Goal: Download file/media

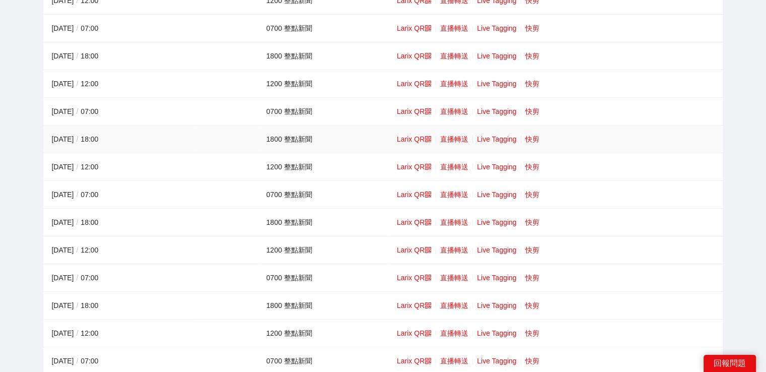
scroll to position [151, 0]
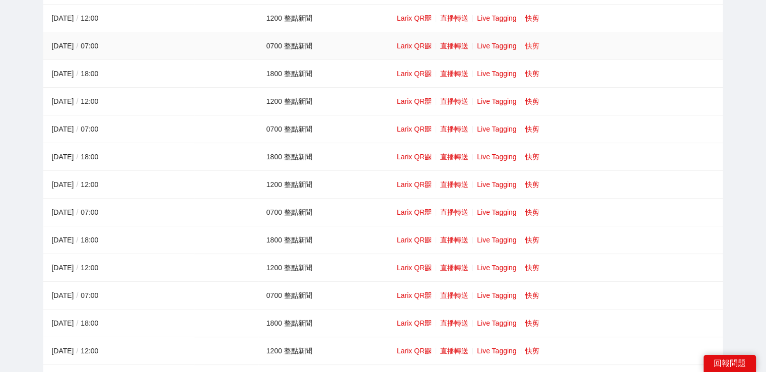
click at [530, 42] on link "快剪" at bounding box center [532, 46] width 14 height 8
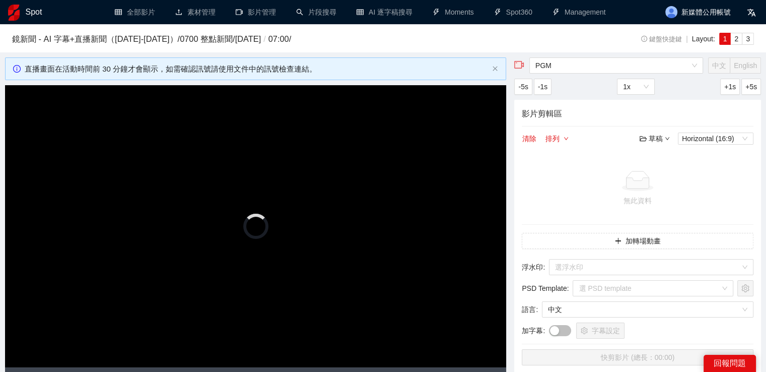
click at [296, 170] on video "Video Player" at bounding box center [255, 226] width 501 height 282
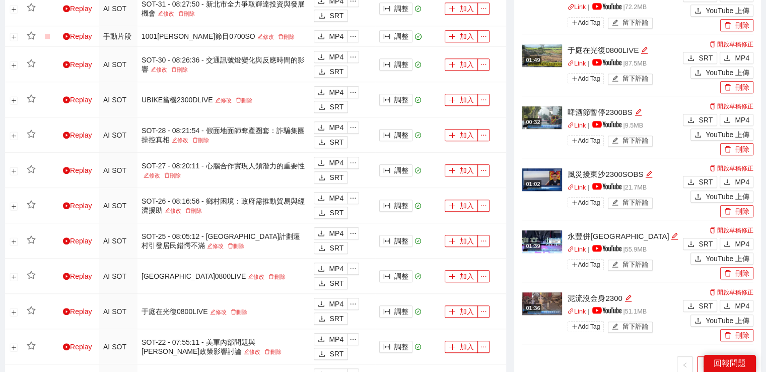
scroll to position [756, 0]
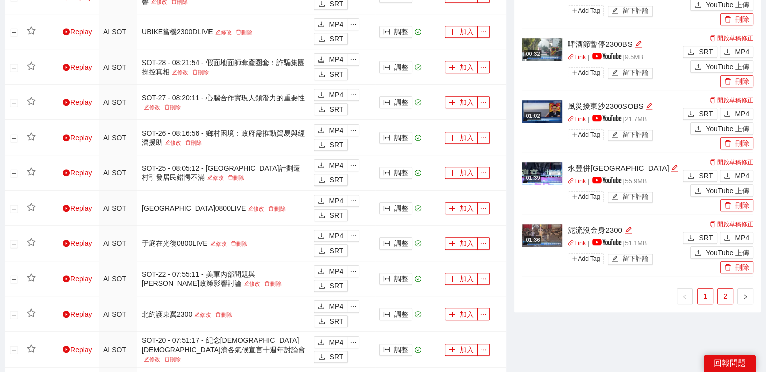
click at [727, 298] on link "2" at bounding box center [725, 296] width 15 height 15
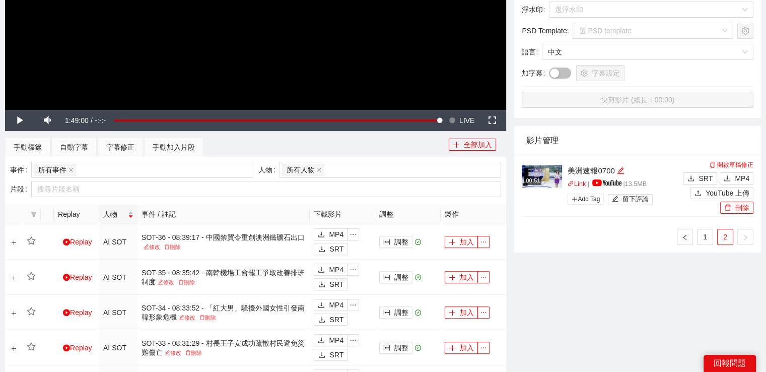
scroll to position [252, 0]
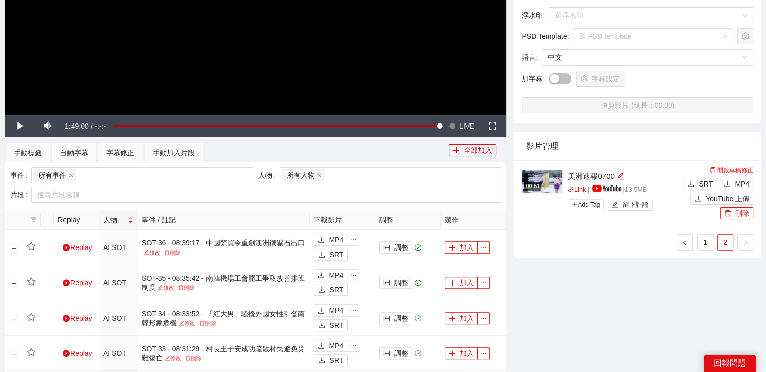
drag, startPoint x: 705, startPoint y: 243, endPoint x: 654, endPoint y: 234, distance: 51.1
click at [705, 243] on link "1" at bounding box center [705, 242] width 15 height 15
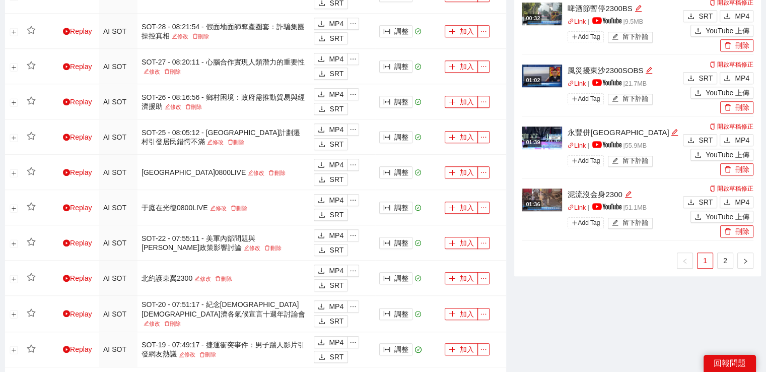
scroll to position [806, 0]
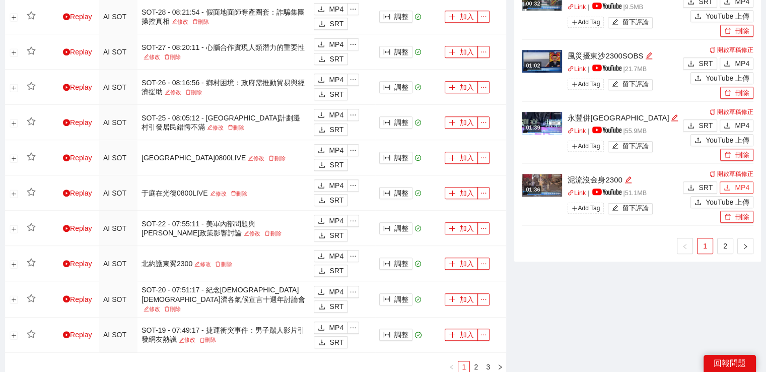
click at [742, 188] on span "MP4" at bounding box center [742, 187] width 15 height 11
click at [731, 126] on icon "download" at bounding box center [727, 125] width 6 height 6
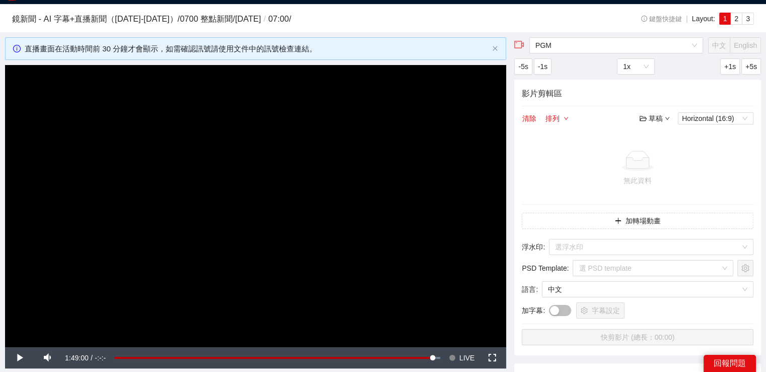
scroll to position [0, 0]
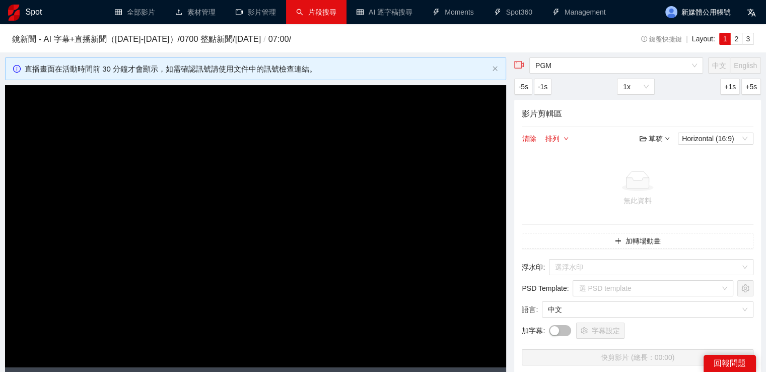
click at [330, 12] on link "片段搜尋" at bounding box center [316, 12] width 40 height 8
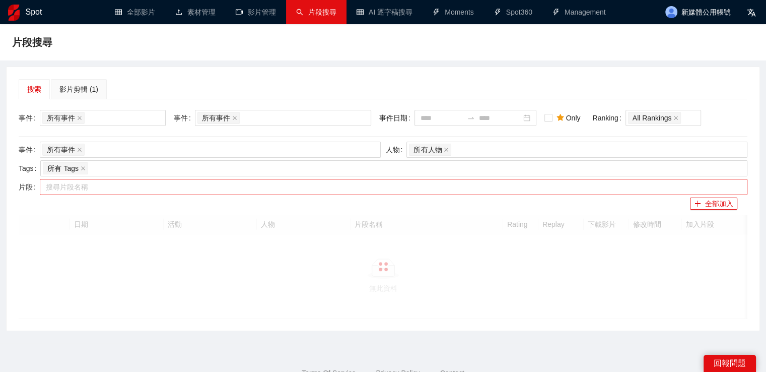
click at [250, 188] on div at bounding box center [388, 187] width 693 height 12
paste input "*********"
type input "*********"
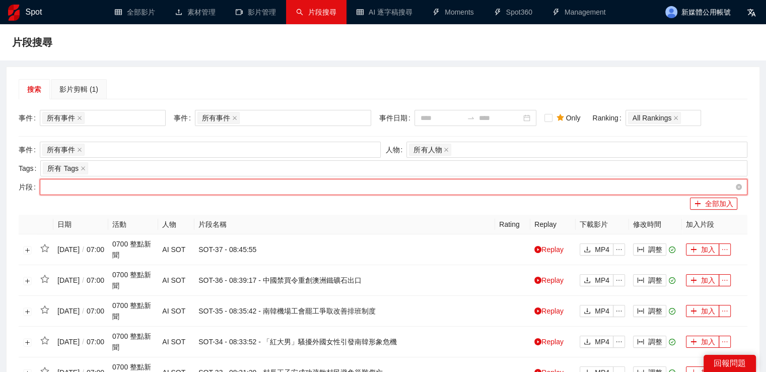
click at [223, 188] on div "中信等封王2300" at bounding box center [388, 187] width 693 height 12
paste input "*********"
type input "*********"
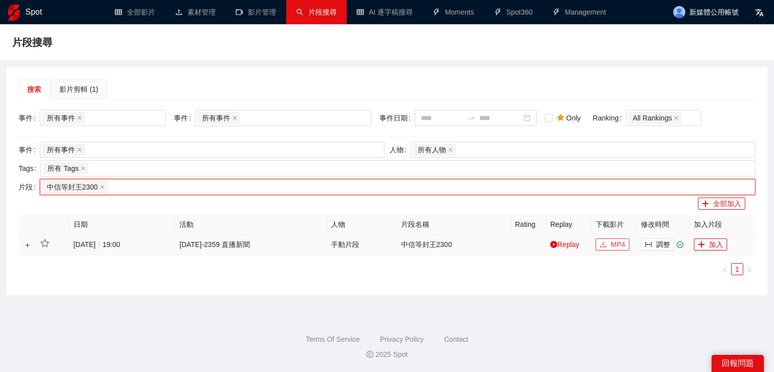
click at [613, 243] on span "MP4" at bounding box center [618, 244] width 15 height 11
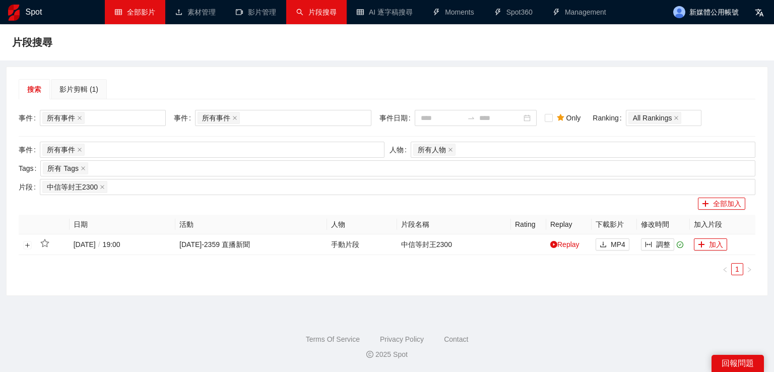
click at [121, 11] on link "全部影片" at bounding box center [135, 12] width 40 height 8
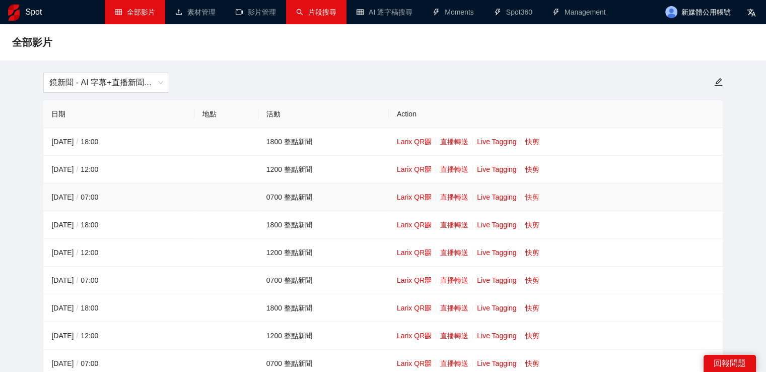
click at [528, 195] on link "快剪" at bounding box center [532, 197] width 14 height 8
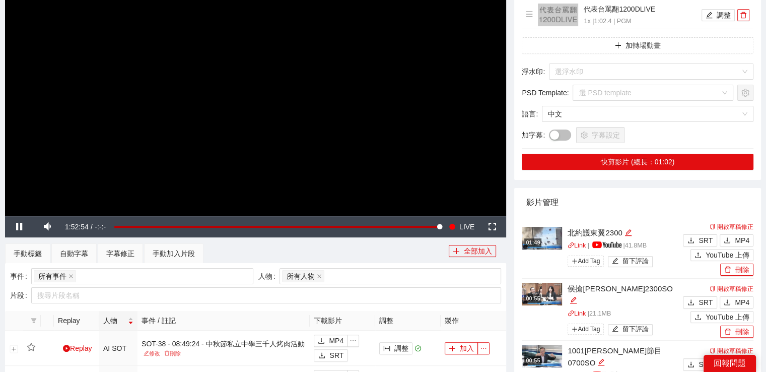
click at [362, 127] on video "Video Player" at bounding box center [255, 75] width 501 height 282
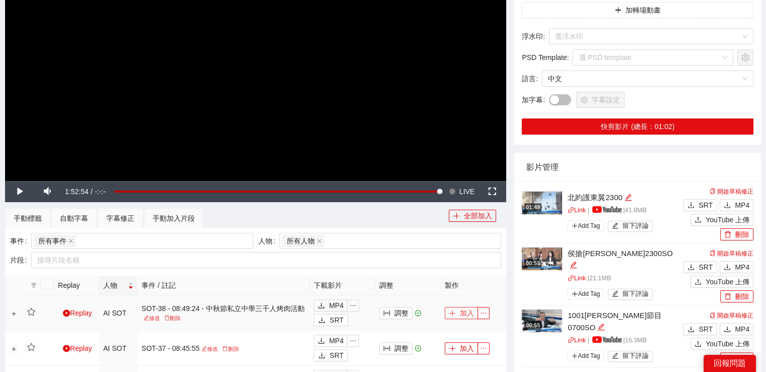
scroll to position [353, 0]
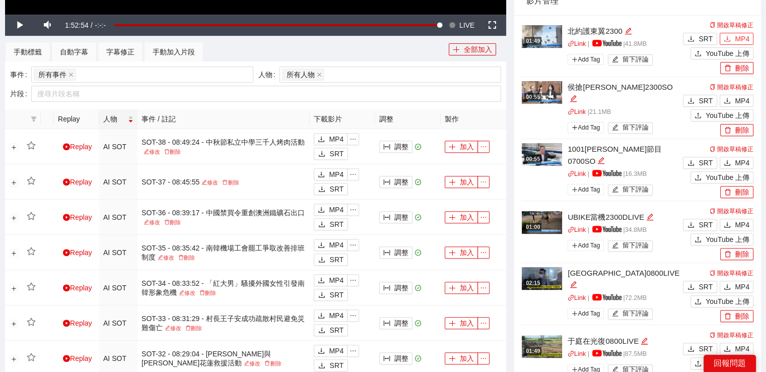
click at [744, 35] on span "MP4" at bounding box center [742, 38] width 15 height 11
